Goal: Navigation & Orientation: Find specific page/section

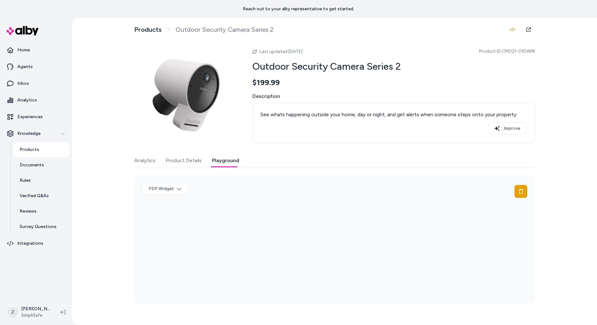
click at [206, 141] on img at bounding box center [185, 95] width 103 height 103
click at [223, 157] on button "Playground" at bounding box center [225, 160] width 27 height 13
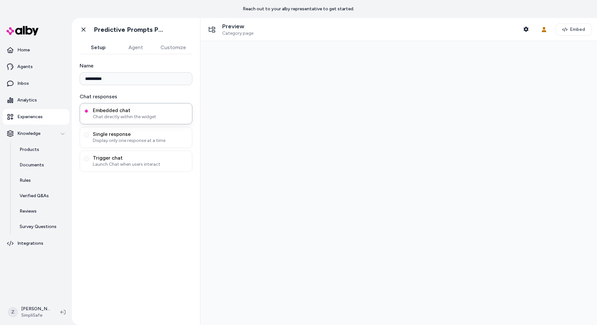
type input "**********"
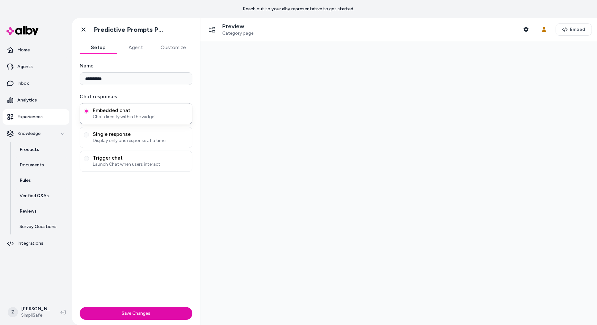
click at [139, 48] on button "Agent" at bounding box center [135, 47] width 37 height 13
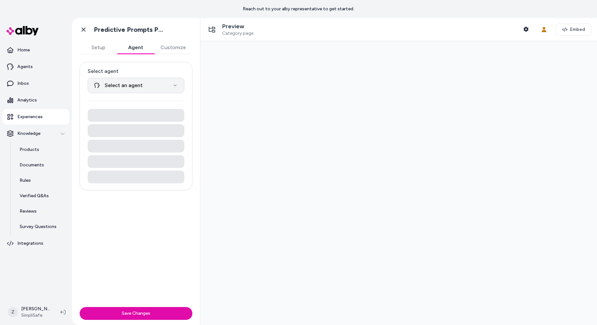
click at [140, 79] on html "Reach out to your alby representative to get started. Home Agents Inbox Analyti…" at bounding box center [298, 162] width 597 height 325
click at [140, 80] on html "Reach out to your alby representative to get started. Home Agents Inbox Analyti…" at bounding box center [298, 162] width 597 height 325
click at [138, 85] on html "Reach out to your alby representative to get started. Home Agents Inbox Analyti…" at bounding box center [298, 162] width 597 height 325
click at [37, 53] on link "Home" at bounding box center [36, 49] width 67 height 15
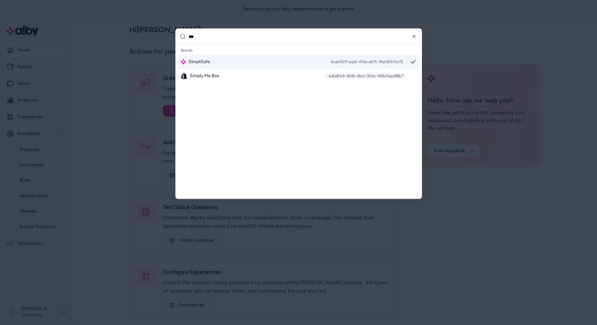
type input "****"
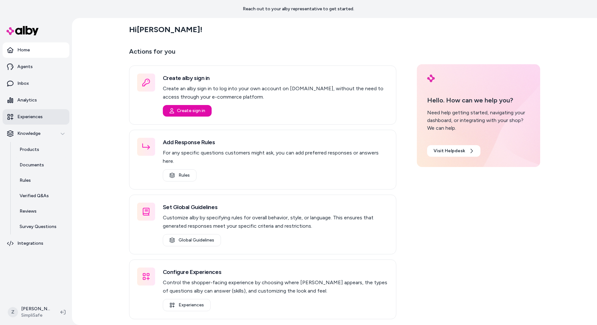
click at [26, 114] on p "Experiences" at bounding box center [29, 117] width 25 height 6
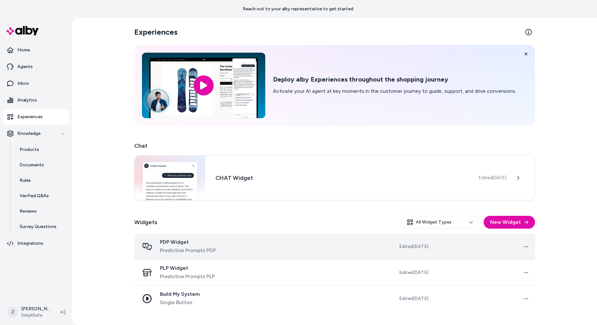
click at [183, 245] on div "PDP Widget Predictive Prompts PDP" at bounding box center [188, 246] width 56 height 15
click at [170, 243] on span "PDP Widget" at bounding box center [188, 242] width 56 height 6
click at [361, 242] on td "Edited Aug 13, 2025" at bounding box center [392, 247] width 83 height 26
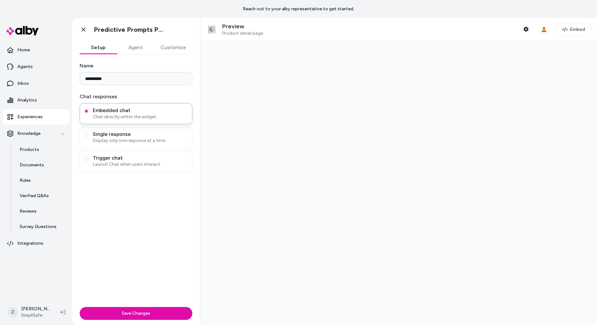
click at [336, 142] on div at bounding box center [399, 183] width 397 height 284
click at [53, 55] on link "Home" at bounding box center [36, 49] width 67 height 15
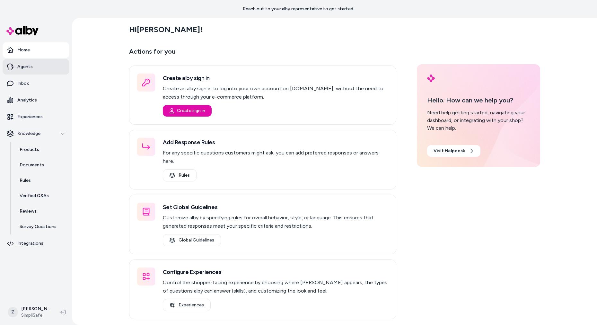
click at [40, 66] on link "Agents" at bounding box center [36, 66] width 67 height 15
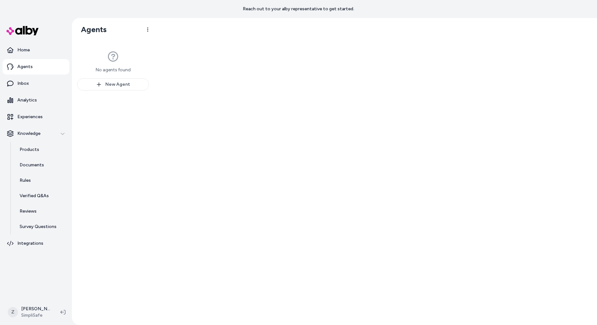
click at [28, 58] on ul "Home Agents Inbox Analytics Experiences Knowledge Products Documents Rules Veri…" at bounding box center [36, 146] width 67 height 209
